Goal: Information Seeking & Learning: Check status

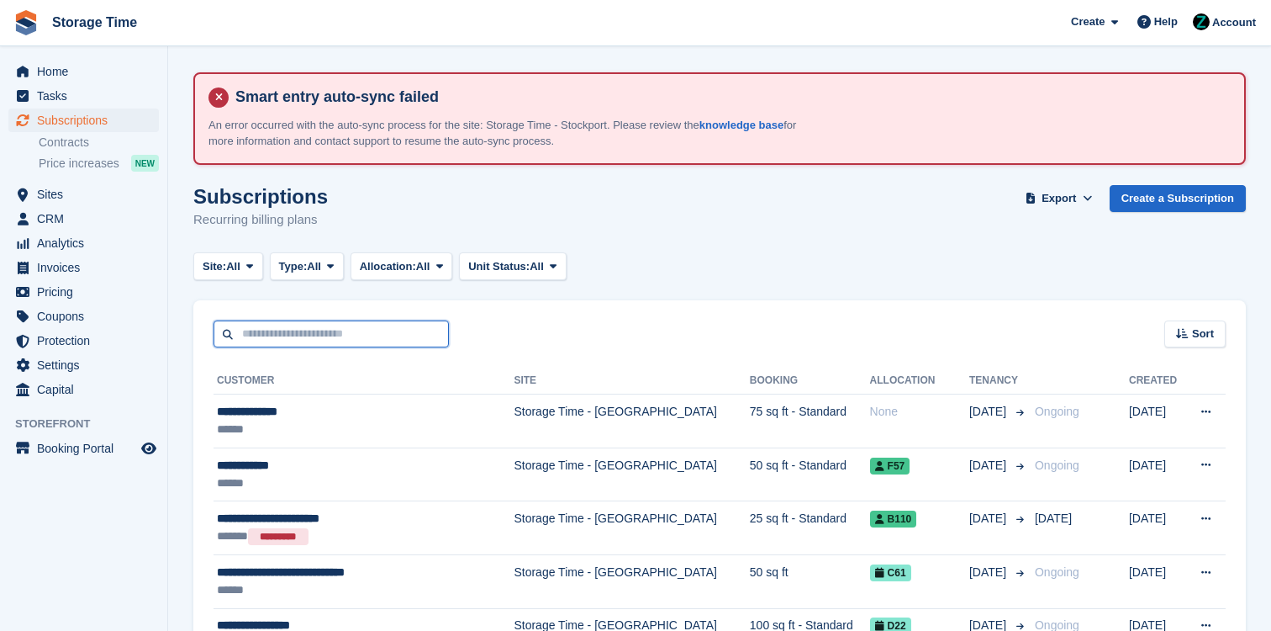
click at [349, 326] on input "text" at bounding box center [331, 334] width 235 height 28
type input "**********"
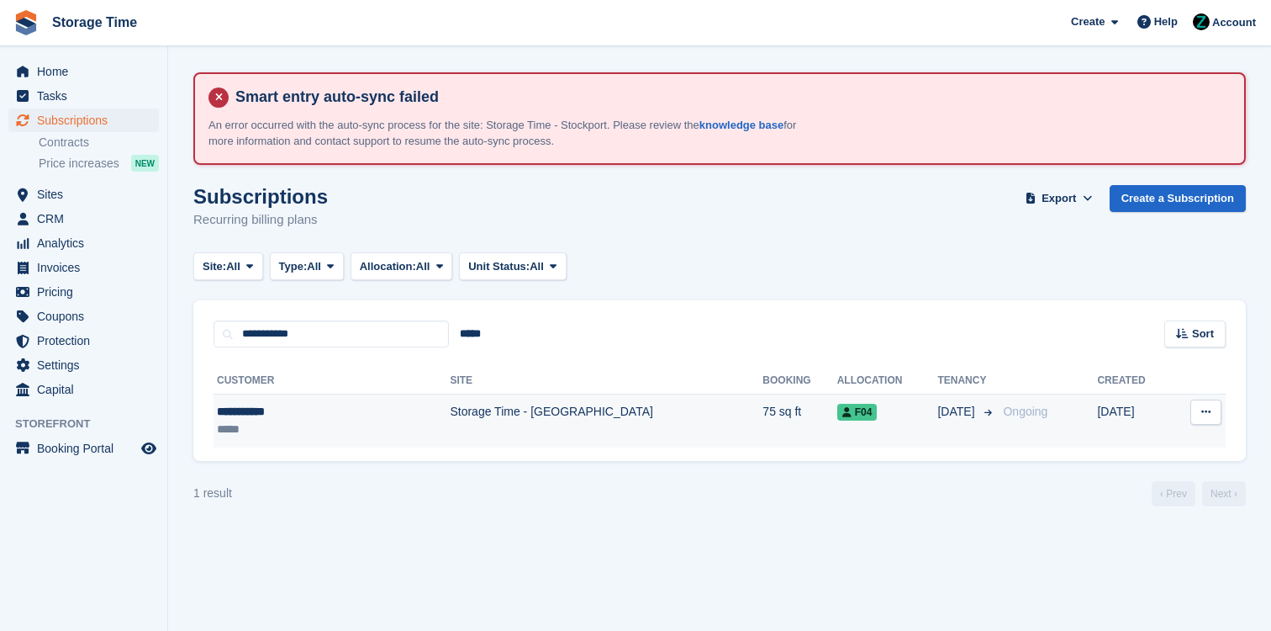
click at [541, 428] on td "Storage Time - [GEOGRAPHIC_DATA]" at bounding box center [606, 420] width 313 height 53
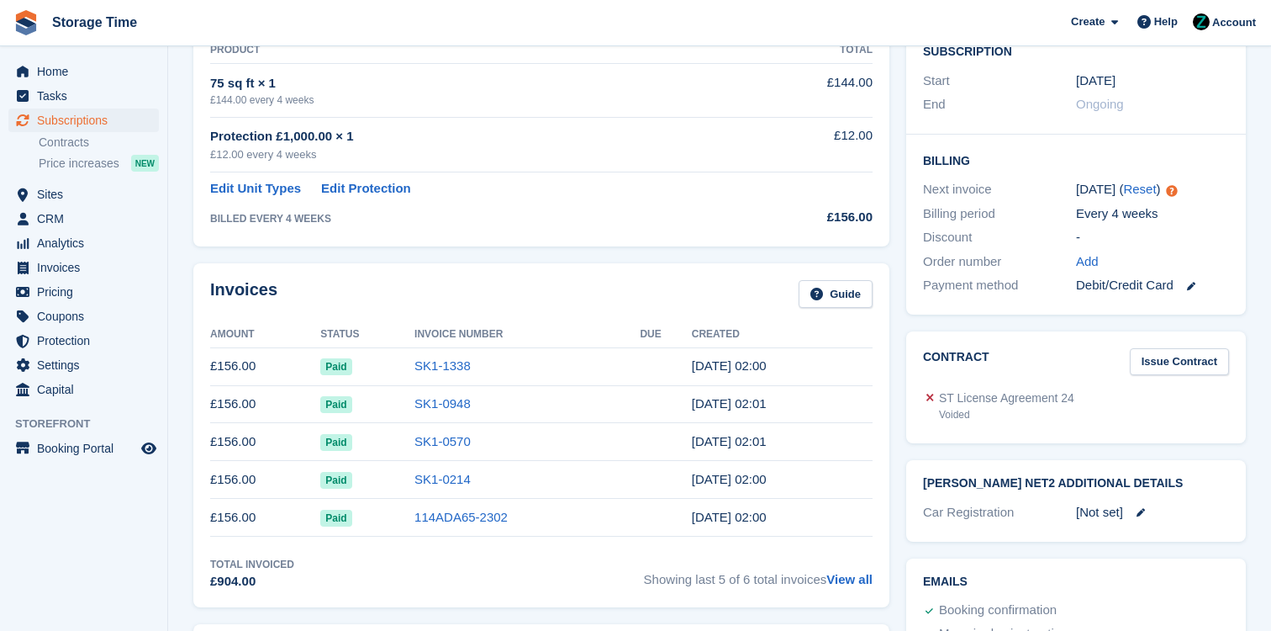
scroll to position [445, 0]
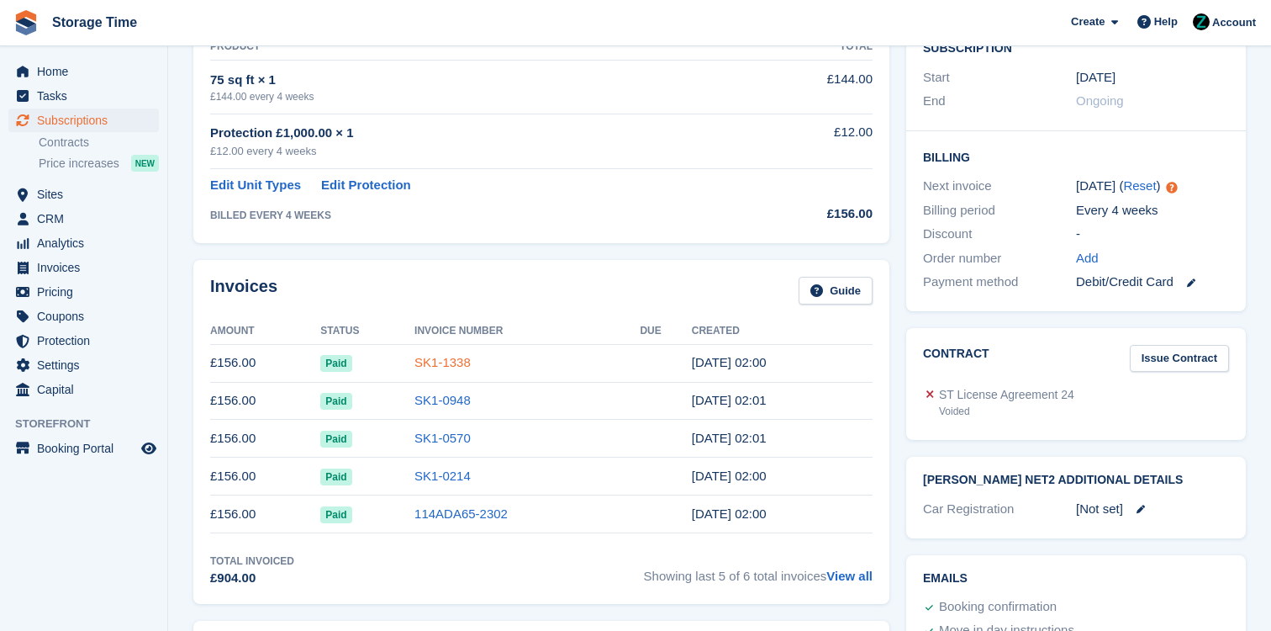
click at [433, 363] on link "SK1-1338" at bounding box center [443, 362] width 56 height 14
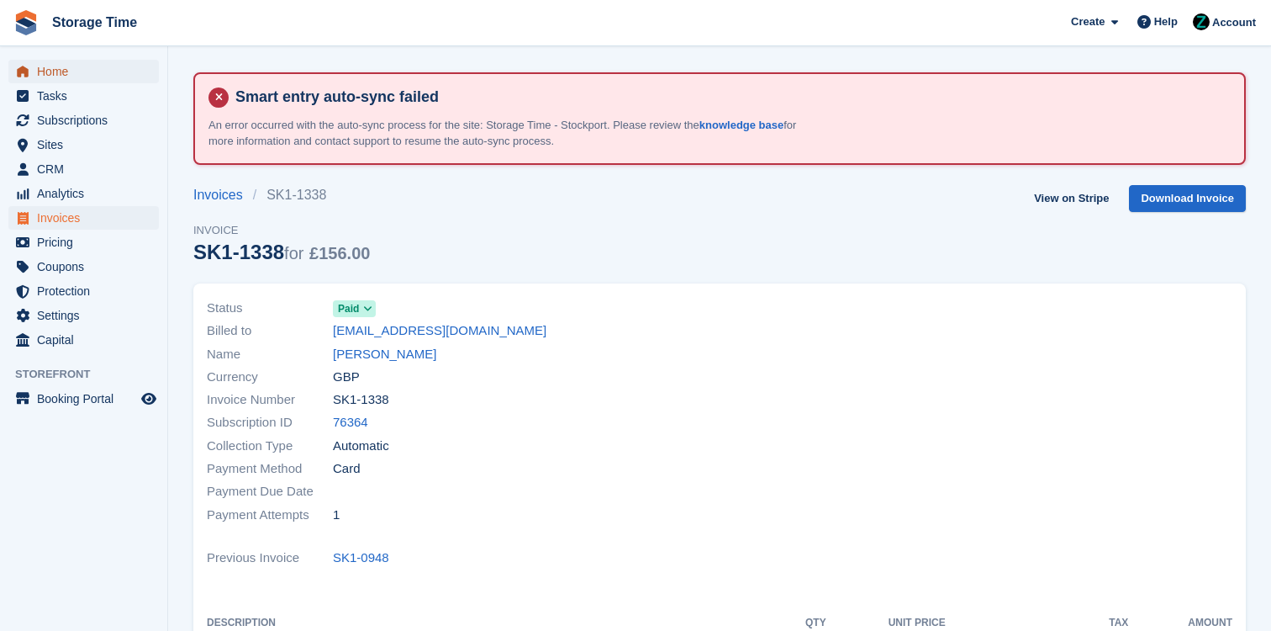
click at [51, 66] on span "Home" at bounding box center [87, 72] width 101 height 24
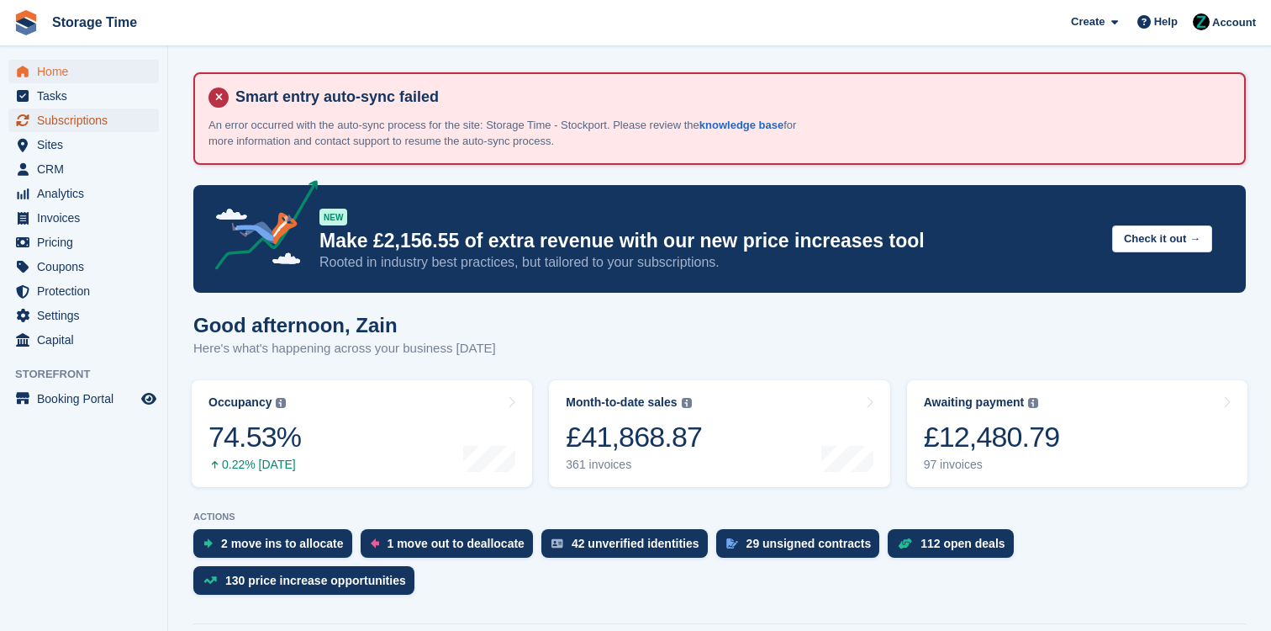
click at [98, 117] on span "Subscriptions" at bounding box center [87, 120] width 101 height 24
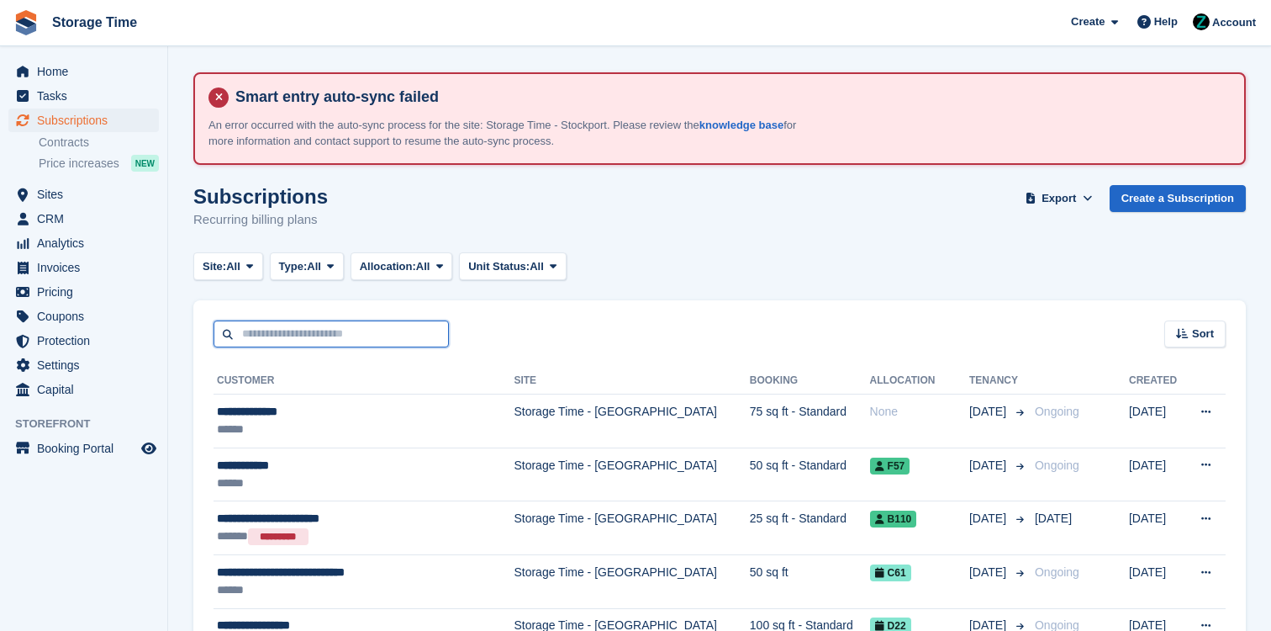
click at [330, 328] on input "text" at bounding box center [331, 334] width 235 height 28
type input "*****"
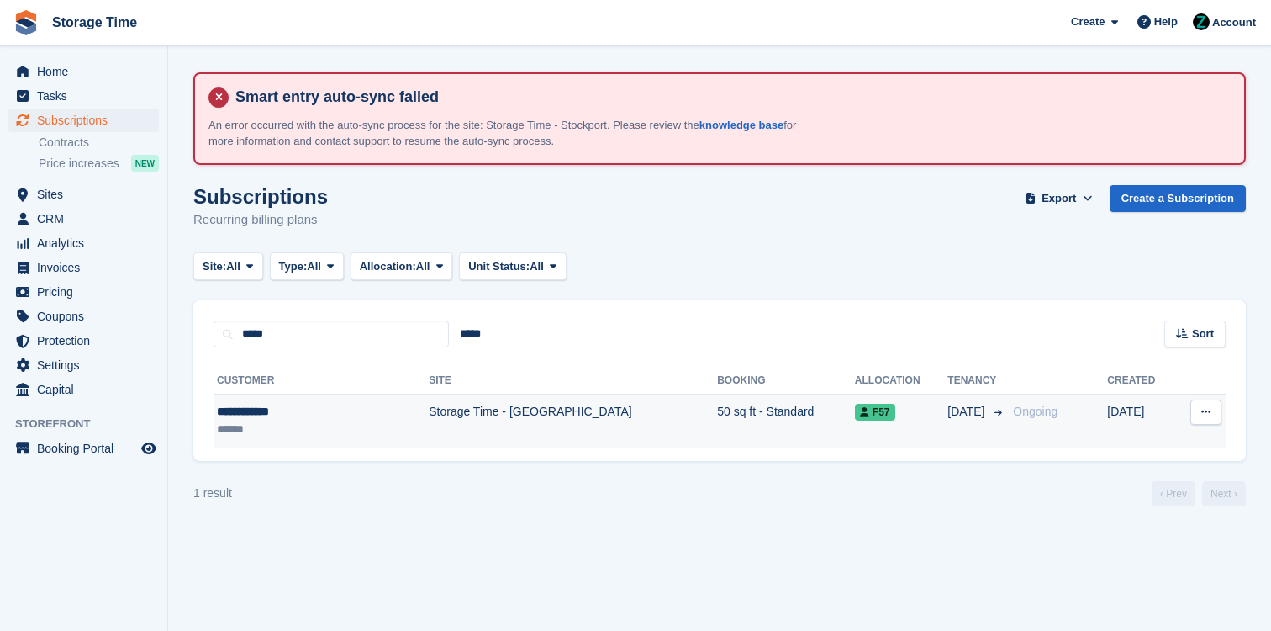
click at [429, 421] on td "Storage Time - [GEOGRAPHIC_DATA]" at bounding box center [573, 420] width 288 height 53
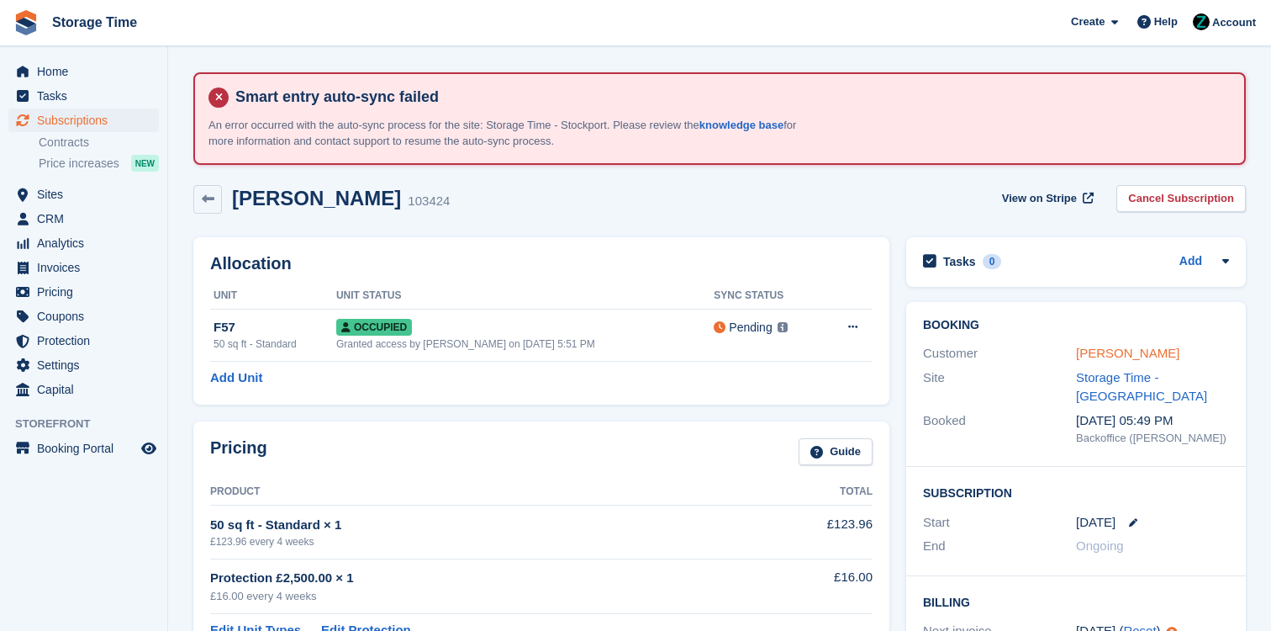
click at [1120, 360] on link "[PERSON_NAME]" at bounding box center [1127, 353] width 103 height 14
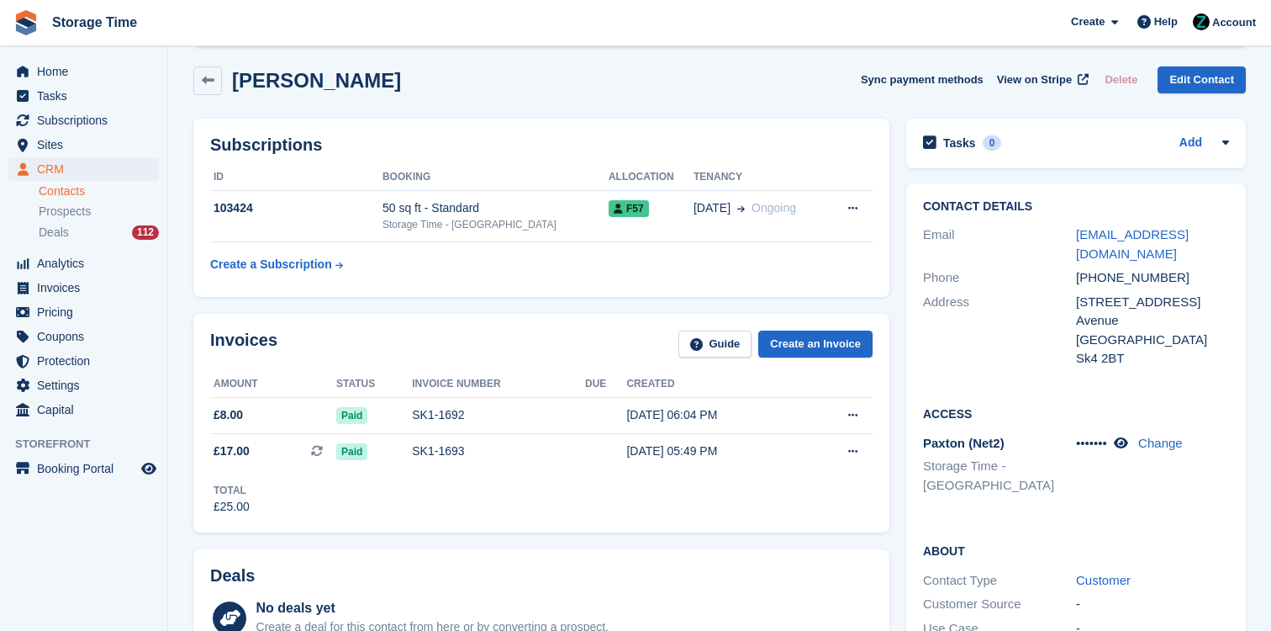
scroll to position [132, 0]
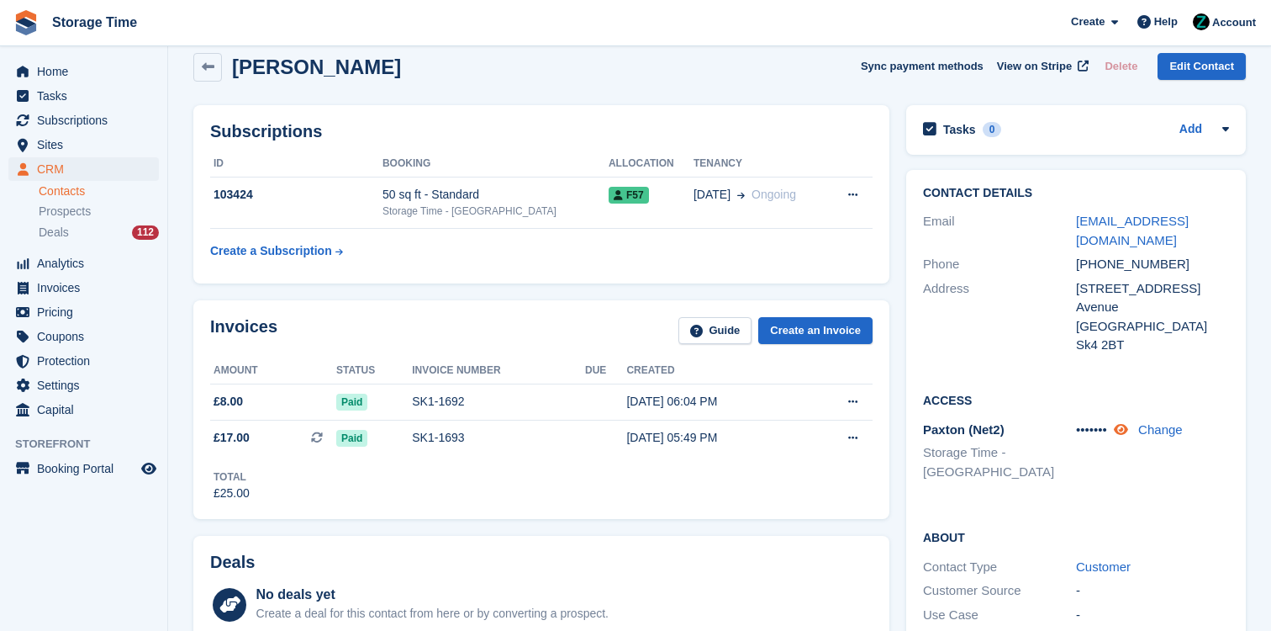
click at [1128, 423] on icon at bounding box center [1121, 429] width 14 height 13
click at [1081, 374] on div "Access Paxton (Net2) Storage Time - Stockport 8348 Change" at bounding box center [1076, 442] width 340 height 137
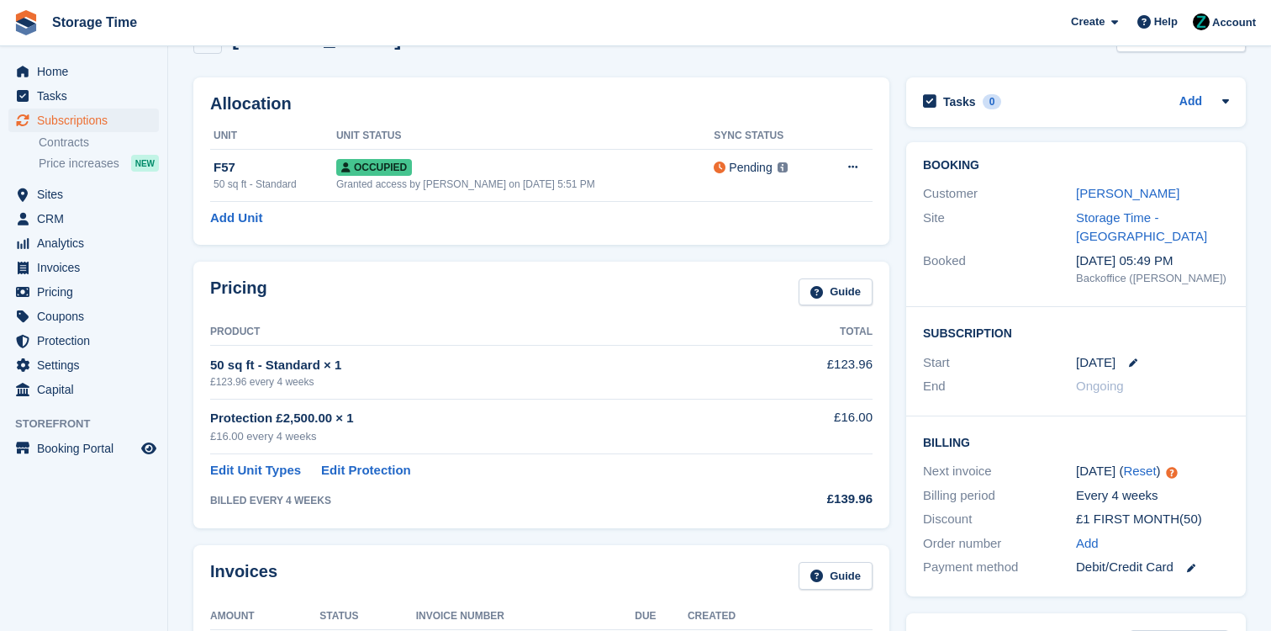
scroll to position [163, 0]
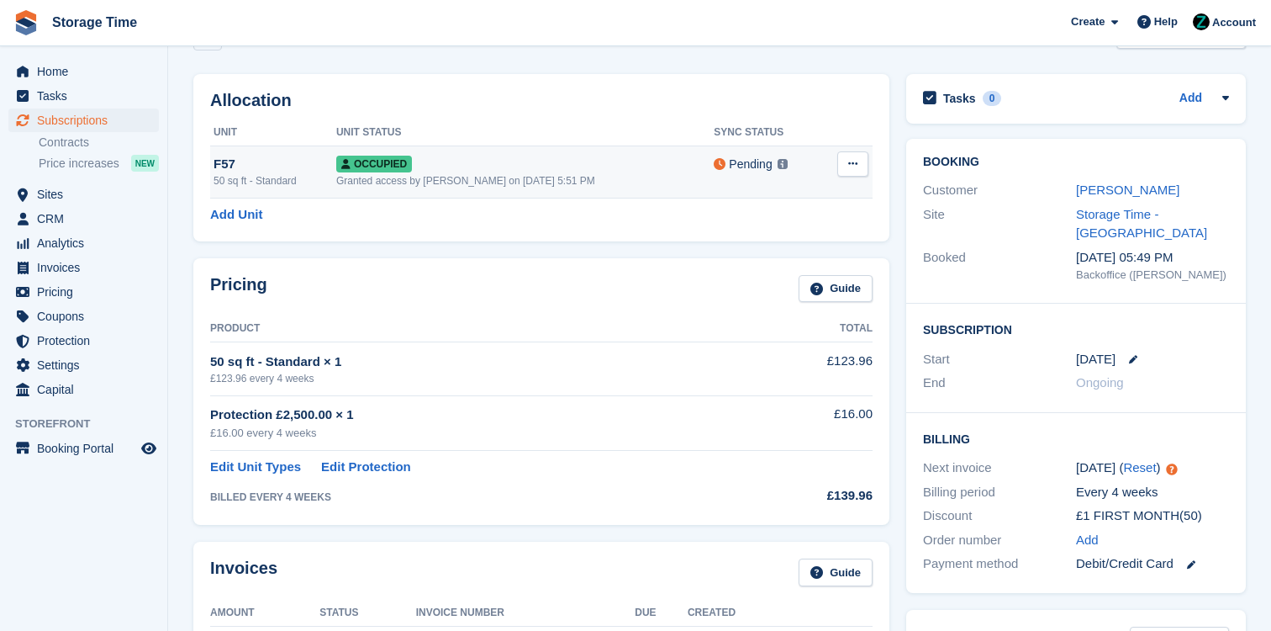
click at [749, 184] on td "Pending This unit will be synced with Paxton (Net2) within 1 minute Learn more →" at bounding box center [768, 172] width 108 height 52
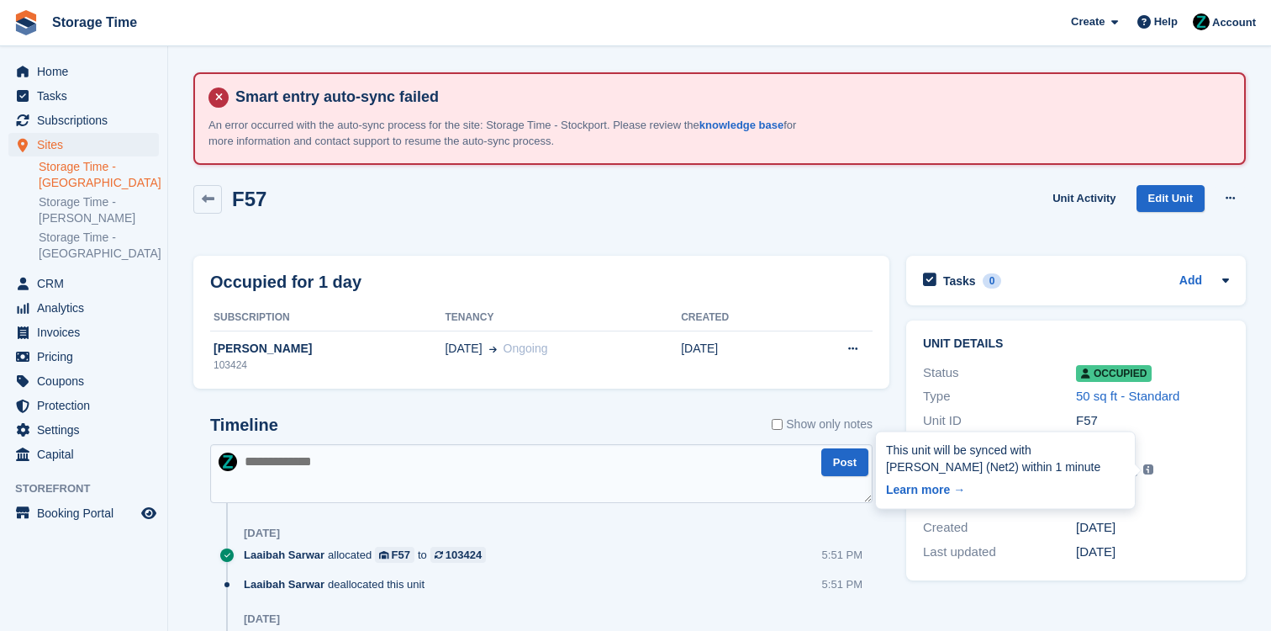
click at [1145, 470] on img at bounding box center [1149, 469] width 10 height 10
click at [1165, 464] on div "Pending This unit will be synced with Paxton (Net2) within 1 minute Learn more →" at bounding box center [1152, 469] width 153 height 21
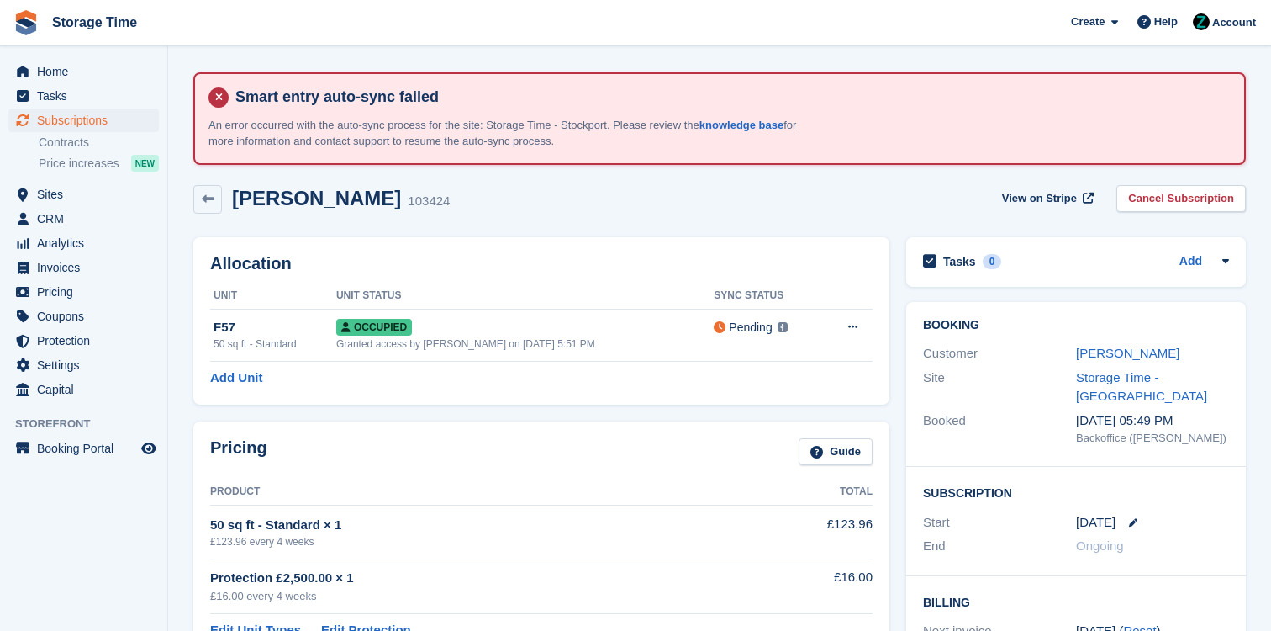
scroll to position [163, 0]
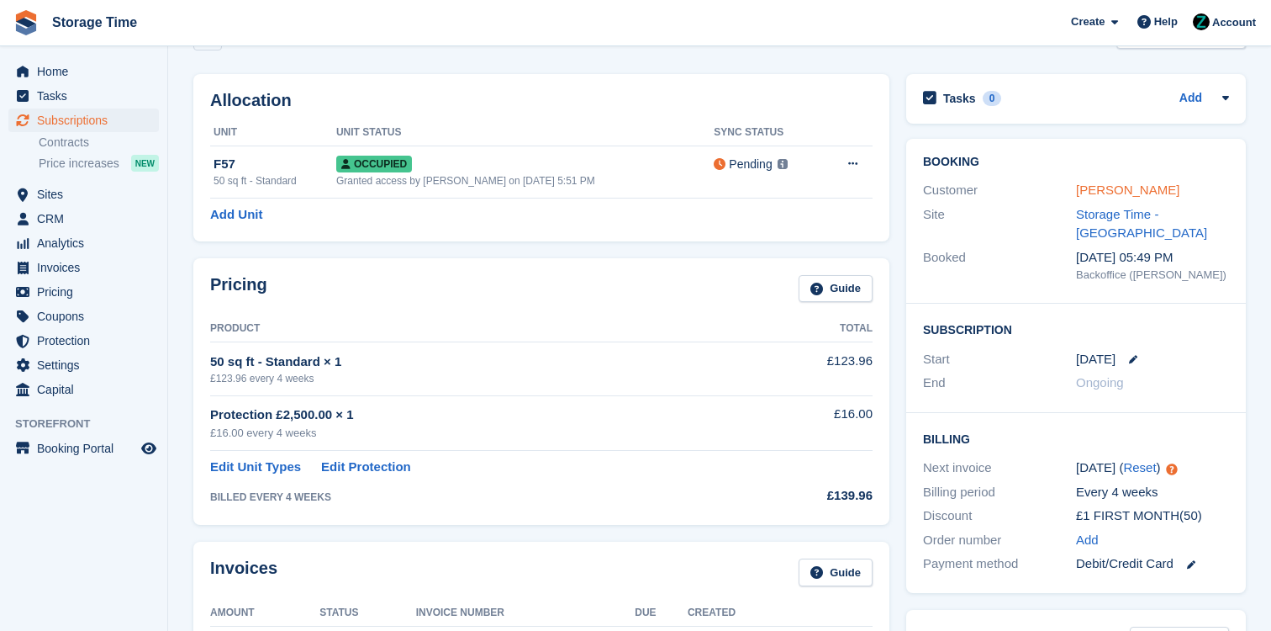
click at [1133, 191] on link "[PERSON_NAME]" at bounding box center [1127, 189] width 103 height 14
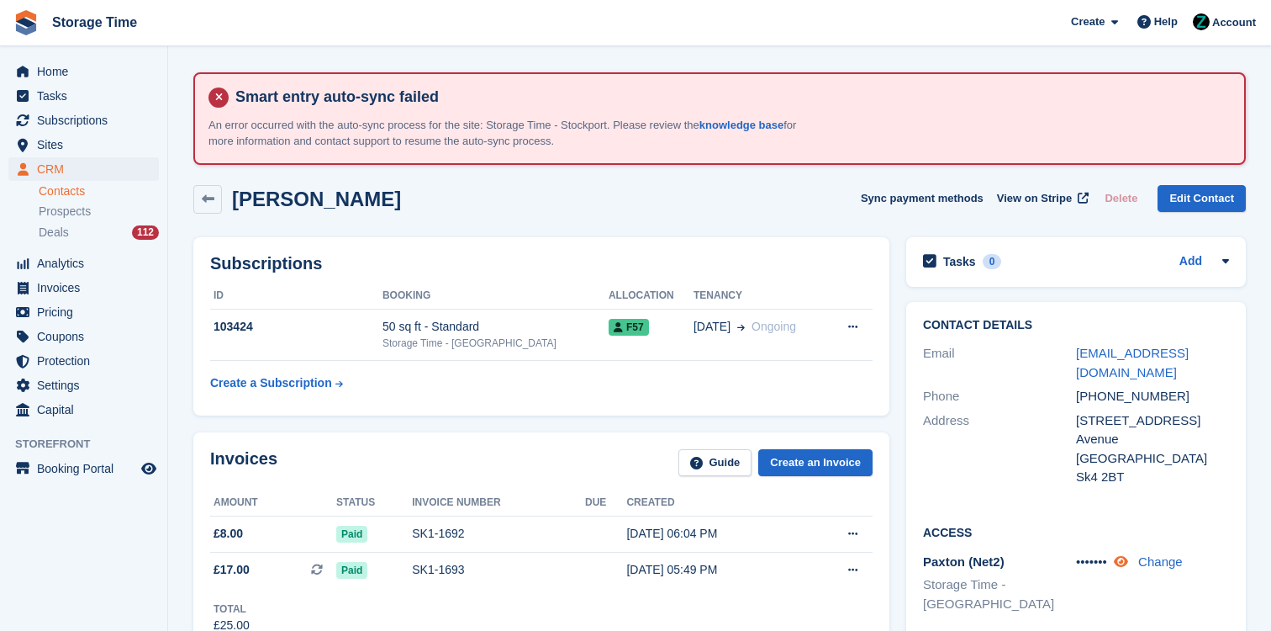
click at [1128, 555] on icon at bounding box center [1121, 561] width 14 height 13
